Goal: Task Accomplishment & Management: Manage account settings

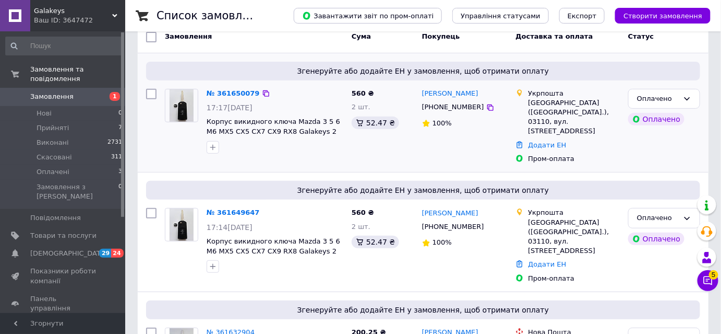
scroll to position [94, 0]
click at [221, 96] on div "№ 361650079" at bounding box center [233, 94] width 55 height 12
click at [227, 90] on link "№ 361650079" at bounding box center [233, 93] width 53 height 8
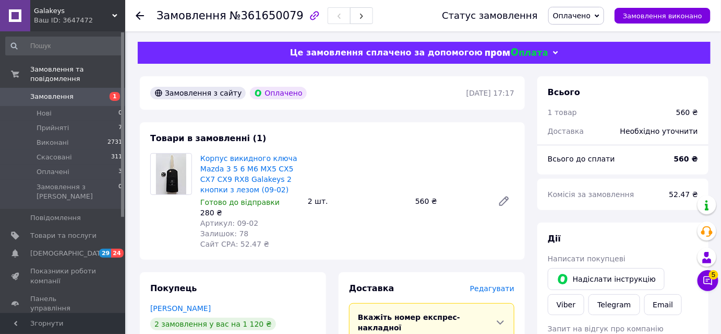
click at [308, 14] on icon "button" at bounding box center [314, 15] width 13 height 13
click at [56, 231] on span "Товари та послуги" at bounding box center [63, 235] width 66 height 9
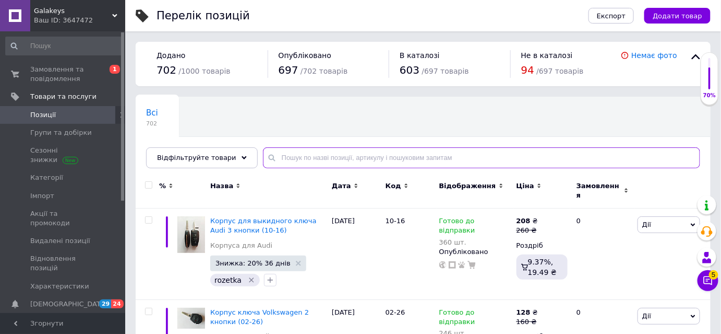
click at [270, 161] on input "text" at bounding box center [481, 157] width 437 height 21
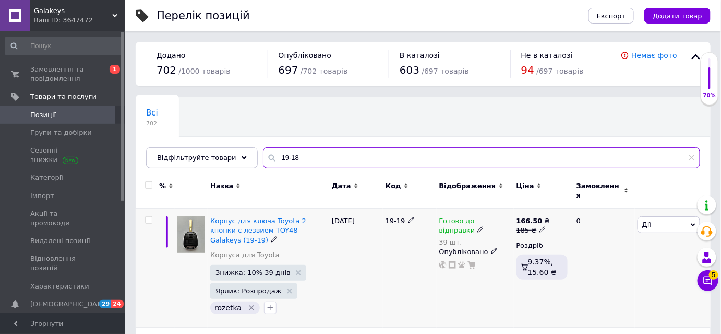
type input "19-18"
click at [478, 226] on icon at bounding box center [481, 229] width 6 height 6
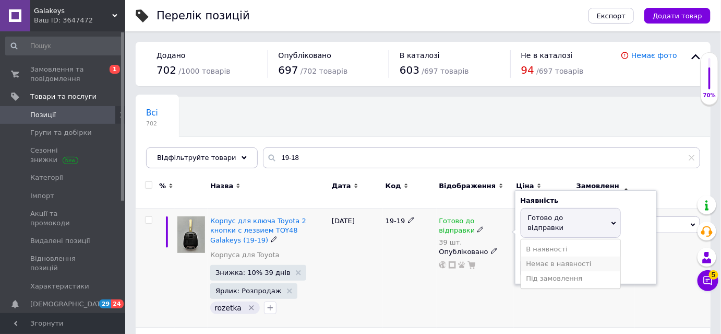
click at [564, 256] on li "Немає в наявності" at bounding box center [570, 263] width 99 height 15
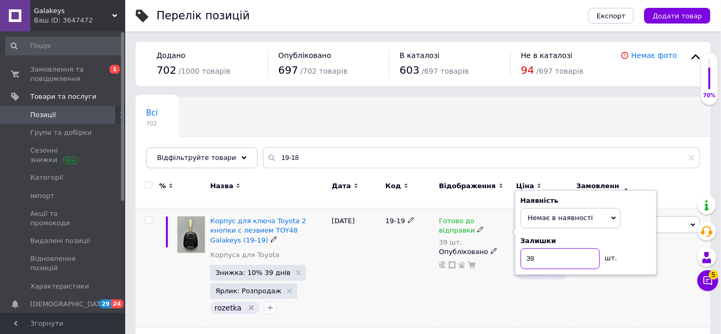
click at [496, 248] on div "Готово до відправки 39 шт. Наявність Немає в наявності В наявності Під замовлен…" at bounding box center [475, 242] width 72 height 53
type input "0"
click at [600, 283] on div "0" at bounding box center [602, 267] width 65 height 119
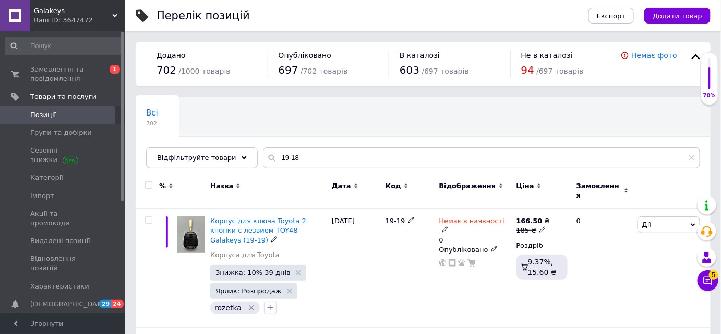
click at [448, 226] on icon at bounding box center [445, 229] width 6 height 6
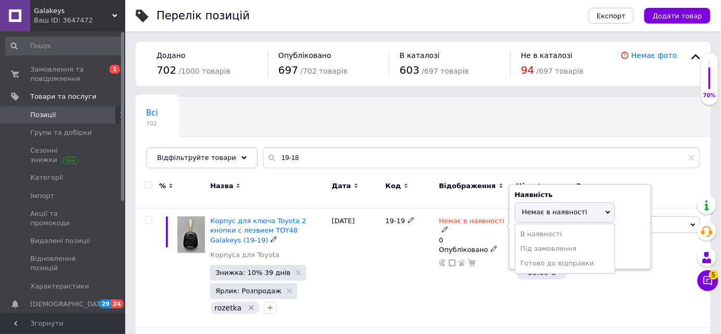
click at [543, 256] on li "Готово до відправки" at bounding box center [565, 263] width 99 height 15
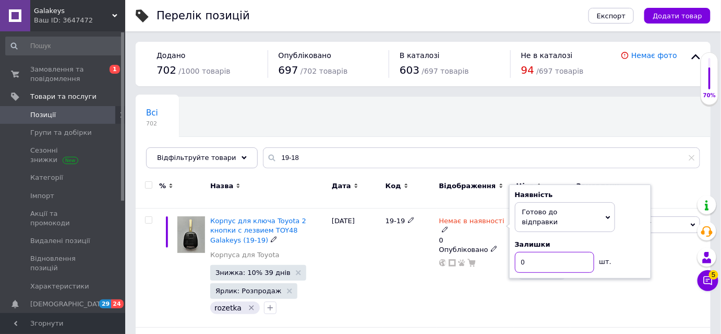
drag, startPoint x: 531, startPoint y: 245, endPoint x: 509, endPoint y: 242, distance: 22.2
click at [509, 242] on div "Наявність [PERSON_NAME] до відправки В наявності Немає в наявності Під замовлен…" at bounding box center [580, 231] width 142 height 94
type input "150"
click at [621, 263] on div "0" at bounding box center [602, 267] width 65 height 119
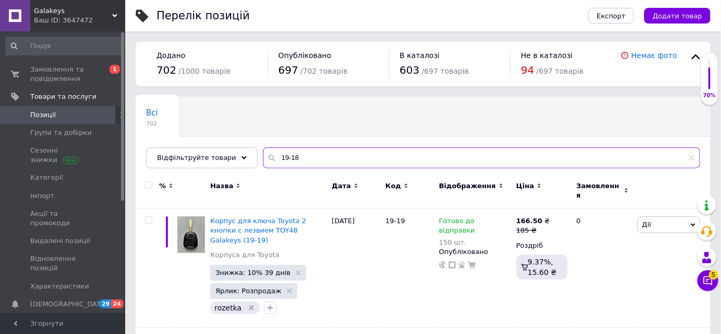
click at [305, 156] on input "19-18" at bounding box center [481, 157] width 437 height 21
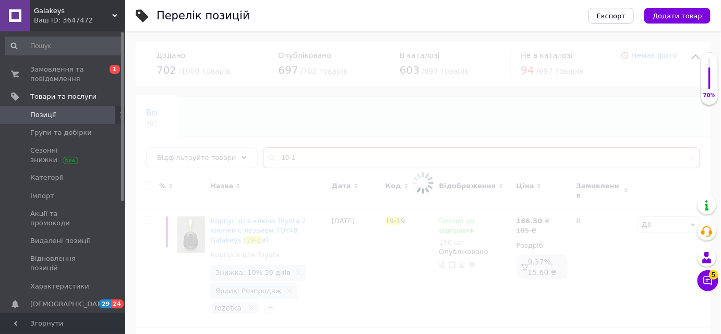
type input "19-18"
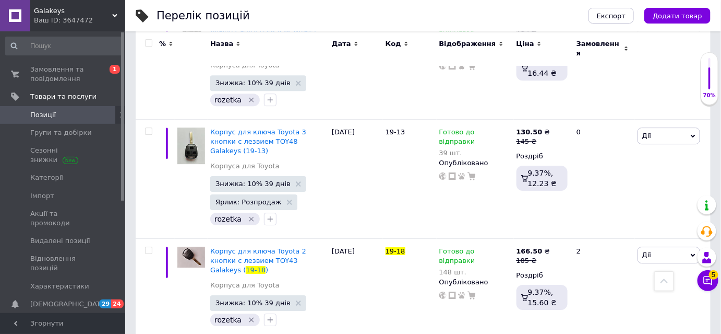
scroll to position [996, 0]
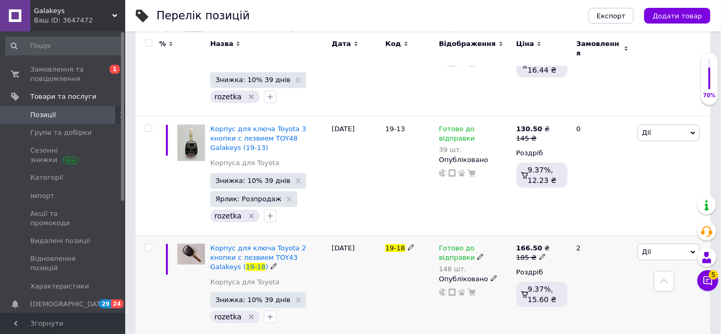
click at [478, 253] on icon at bounding box center [481, 256] width 6 height 6
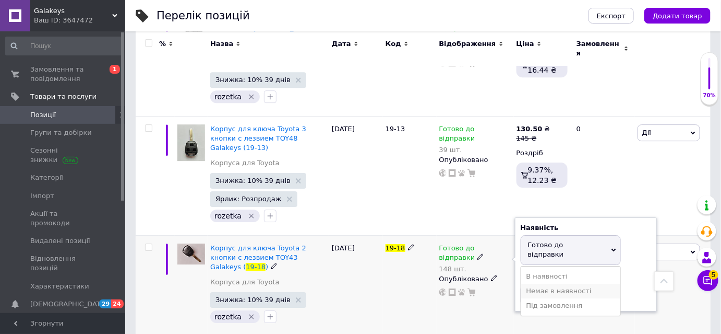
click at [548, 283] on li "Немає в наявності" at bounding box center [570, 290] width 99 height 15
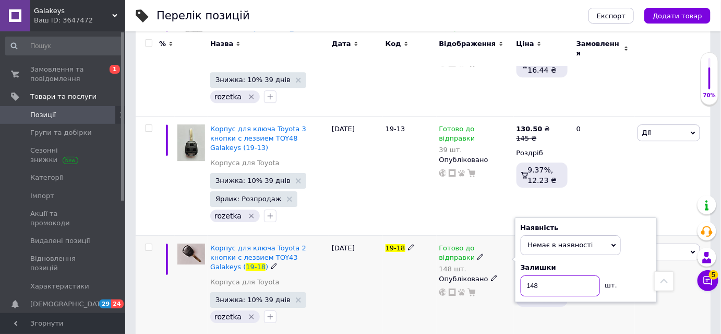
drag, startPoint x: 552, startPoint y: 198, endPoint x: 517, endPoint y: 199, distance: 35.0
click at [518, 217] on div "Наявність Немає в наявності В наявності Під замовлення Готово до відправки Зали…" at bounding box center [586, 259] width 142 height 85
type input "0"
click at [640, 263] on div "Залишки" at bounding box center [586, 267] width 130 height 9
click at [676, 235] on div "[PERSON_NAME] Підняти на початок групи Копіювати Знижка Подарунок Супутні Прихо…" at bounding box center [673, 285] width 76 height 101
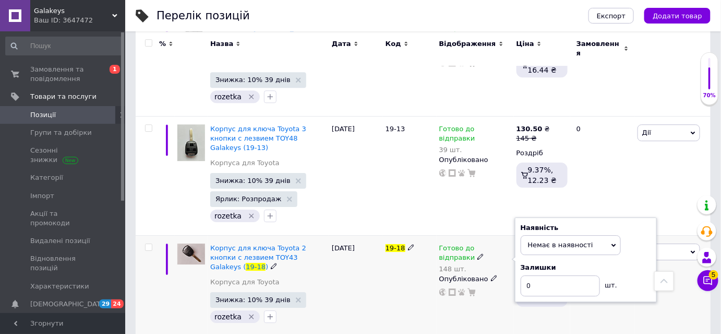
click at [671, 235] on div "[PERSON_NAME] Підняти на початок групи Копіювати Знижка Подарунок Супутні Прихо…" at bounding box center [673, 285] width 76 height 101
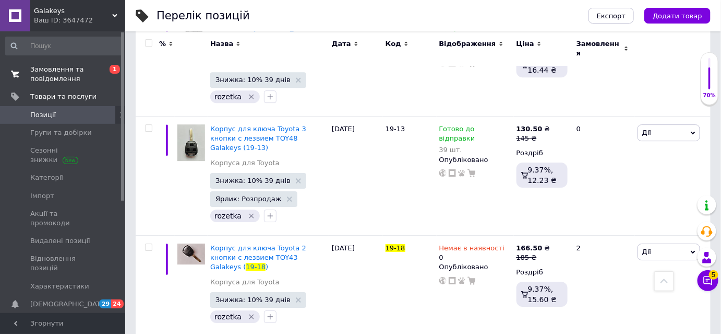
click at [57, 77] on span "Замовлення та повідомлення" at bounding box center [63, 74] width 66 height 19
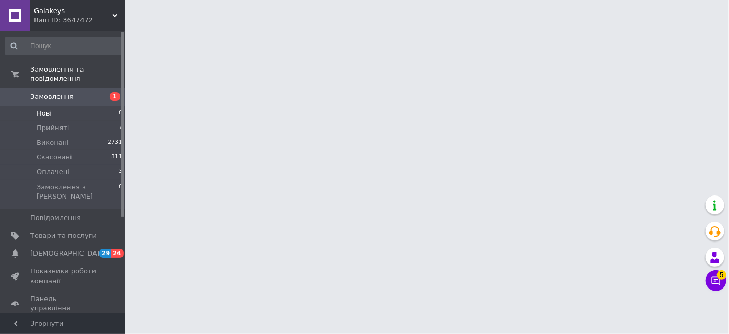
click at [45, 109] on span "Нові" at bounding box center [44, 113] width 15 height 9
click at [54, 167] on span "Оплачені" at bounding box center [53, 171] width 33 height 9
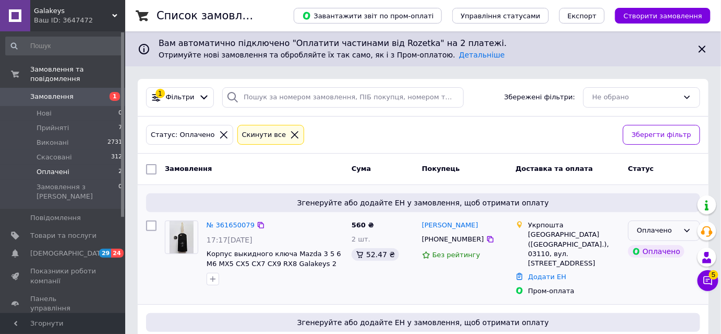
click at [679, 229] on div "Оплачено" at bounding box center [664, 230] width 72 height 20
click at [642, 251] on li "Прийнято" at bounding box center [664, 252] width 71 height 19
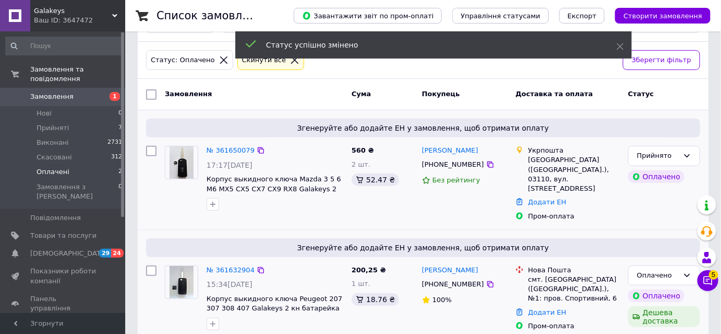
scroll to position [80, 0]
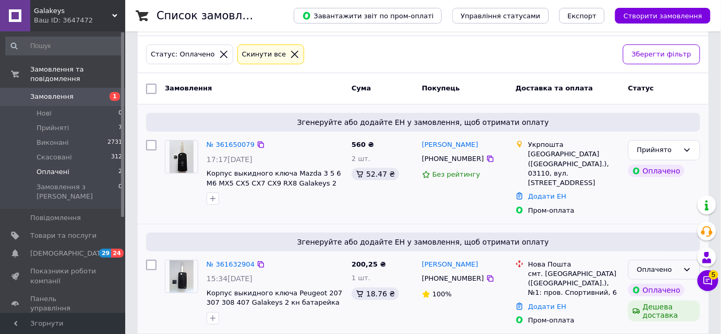
click at [686, 265] on icon at bounding box center [687, 269] width 8 height 8
click at [653, 281] on li "Прийнято" at bounding box center [664, 290] width 71 height 19
click at [221, 260] on link "№ 361632904" at bounding box center [231, 264] width 48 height 8
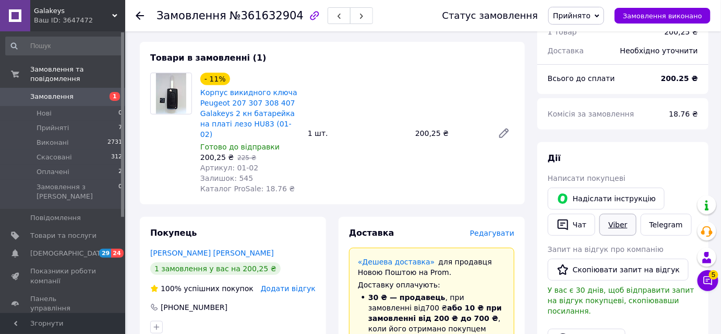
click at [617, 223] on link "Viber" at bounding box center [618, 224] width 37 height 22
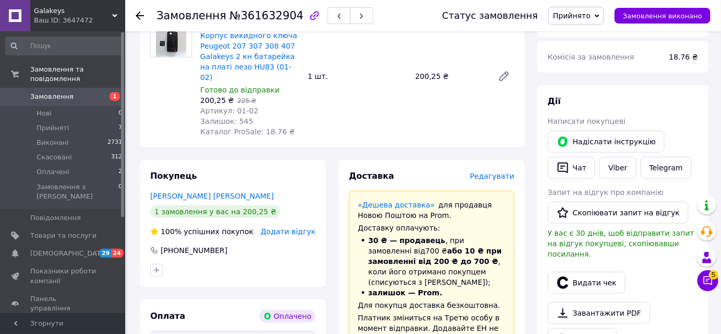
scroll to position [142, 0]
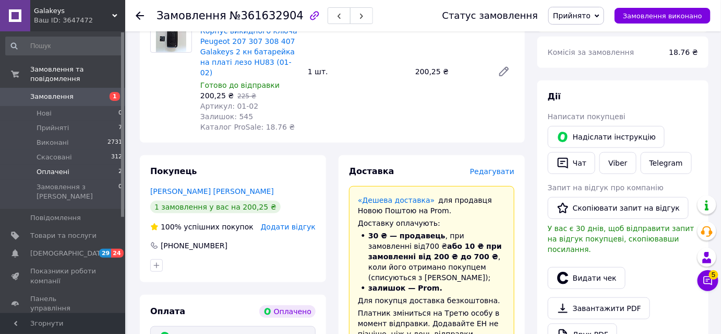
click at [63, 167] on span "Оплачені" at bounding box center [53, 171] width 33 height 9
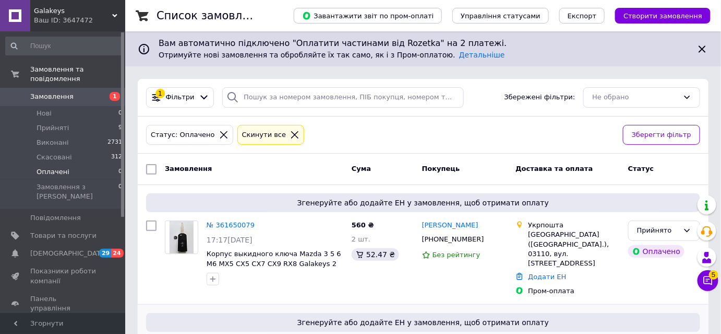
scroll to position [80, 0]
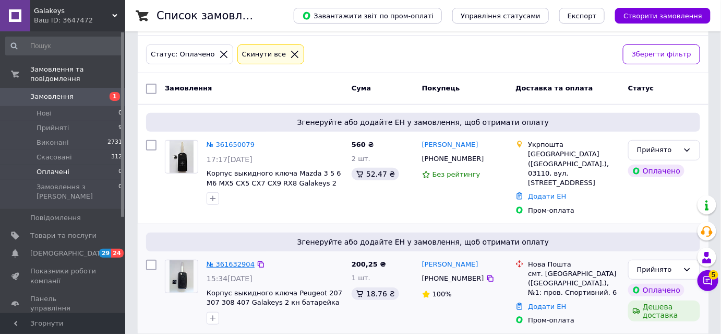
click at [224, 260] on link "№ 361632904" at bounding box center [231, 264] width 48 height 8
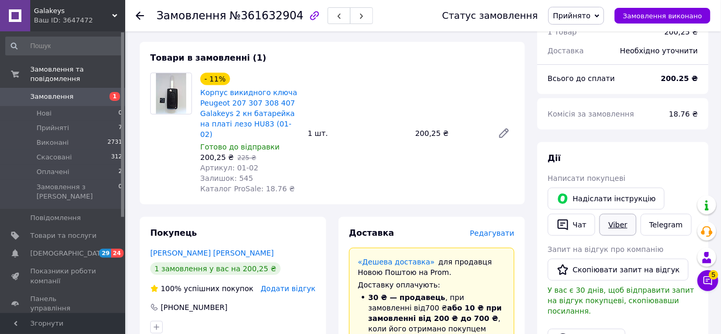
click at [615, 226] on link "Viber" at bounding box center [618, 224] width 37 height 22
click at [58, 123] on span "Прийняті" at bounding box center [53, 127] width 32 height 9
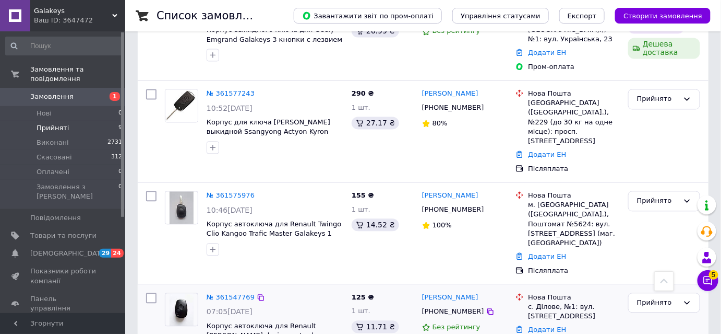
scroll to position [607, 0]
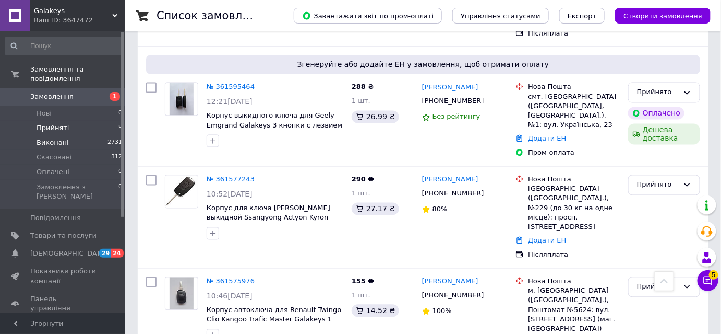
click at [51, 138] on span "Виконані" at bounding box center [53, 142] width 32 height 9
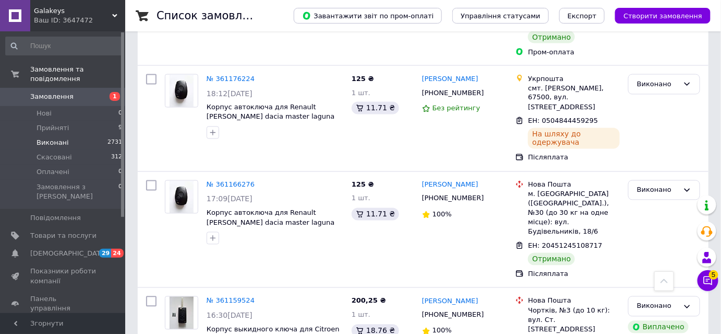
scroll to position [1895, 0]
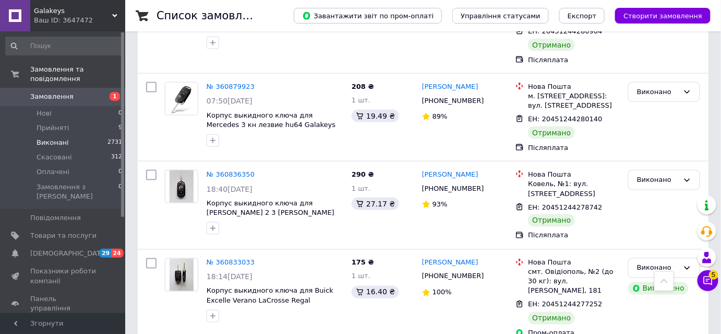
scroll to position [1783, 0]
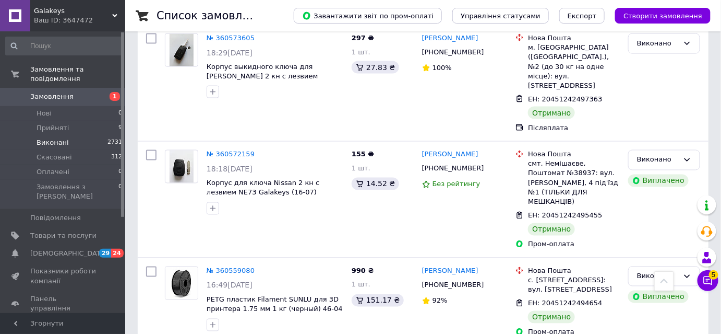
scroll to position [1859, 0]
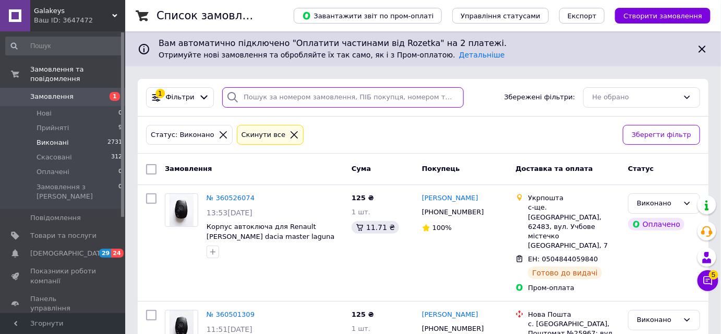
click at [251, 97] on input "search" at bounding box center [343, 97] width 242 height 20
paste input "380978149171"
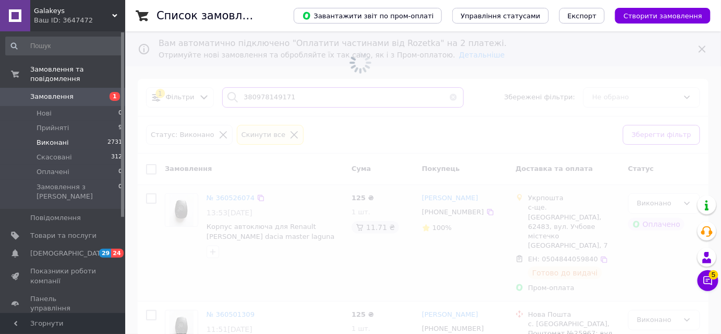
type input "380978149171"
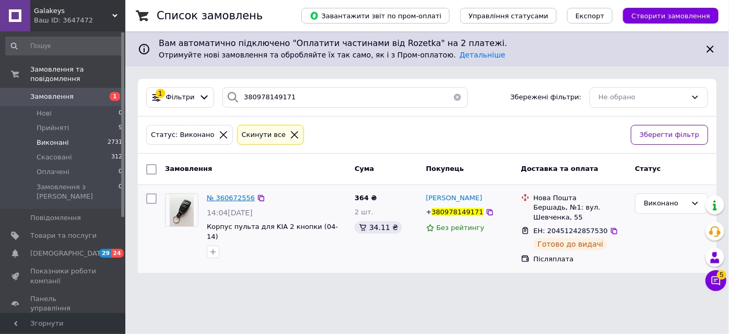
click at [221, 197] on span "№ 360672556" at bounding box center [231, 198] width 48 height 8
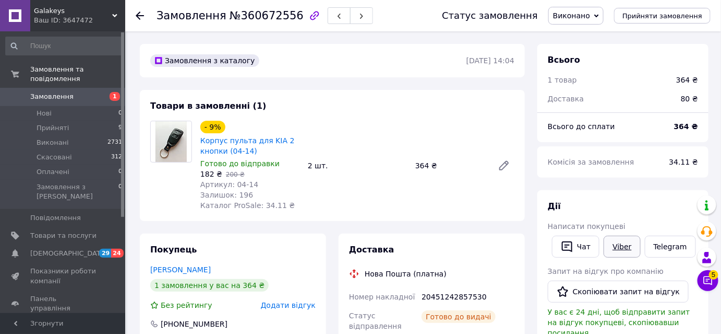
click at [622, 240] on link "Viber" at bounding box center [622, 246] width 37 height 22
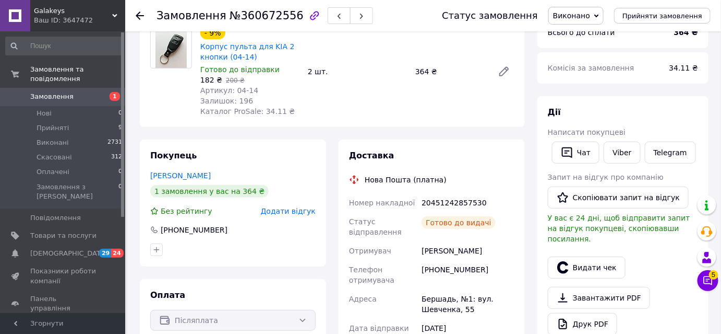
scroll to position [94, 0]
